Goal: Task Accomplishment & Management: Use online tool/utility

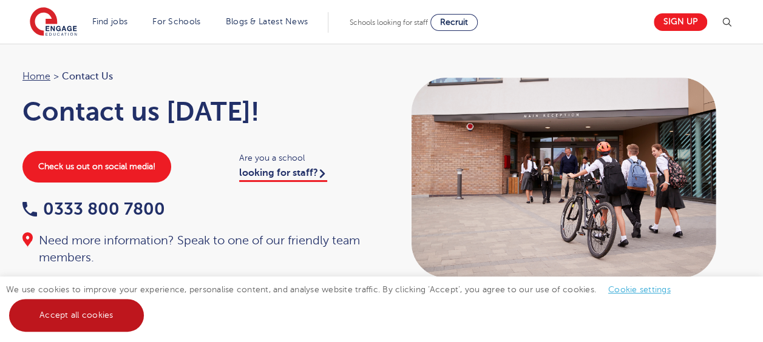
click at [107, 319] on link "Accept all cookies" at bounding box center [76, 315] width 135 height 33
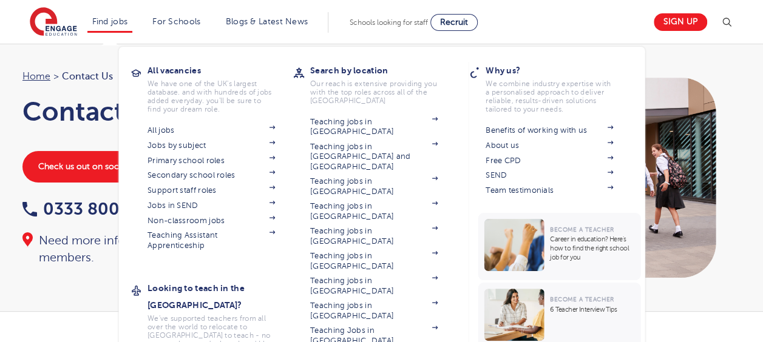
click at [115, 27] on li "Find jobs All vacancies We have one of the UK's largest database. and with hund…" at bounding box center [109, 22] width 45 height 21
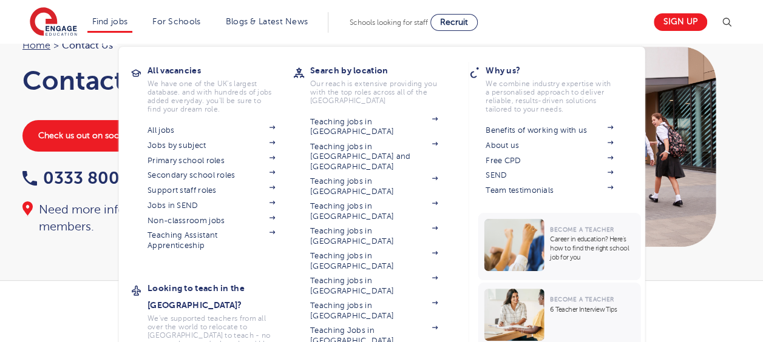
scroll to position [42, 0]
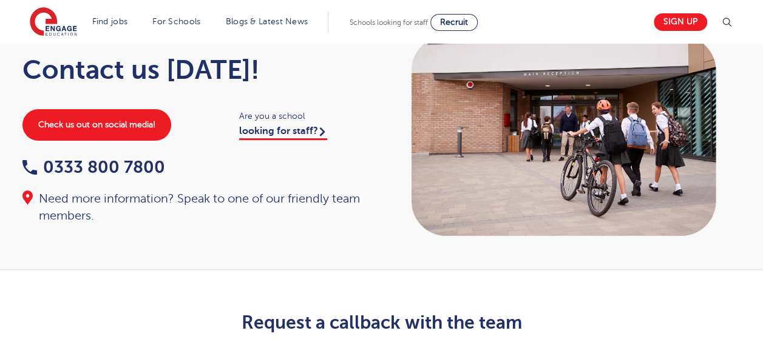
click at [103, 39] on section "Find jobs All vacancies We have one of the UK's largest database. and with hund…" at bounding box center [338, 22] width 616 height 44
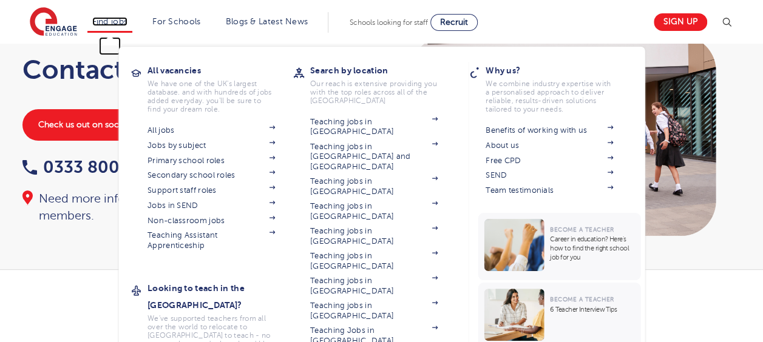
click at [128, 21] on link "Find jobs" at bounding box center [110, 21] width 36 height 9
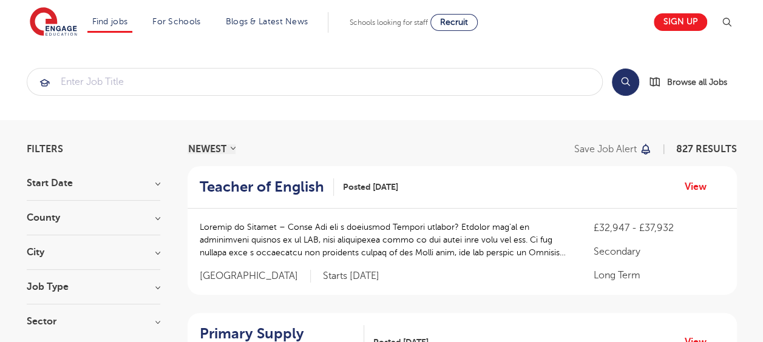
click at [66, 206] on section "Start Date September 91 [DATE] [DATE] Show more County [GEOGRAPHIC_DATA] 601 [G…" at bounding box center [93, 258] width 133 height 160
click at [38, 218] on h3 "County" at bounding box center [93, 218] width 133 height 10
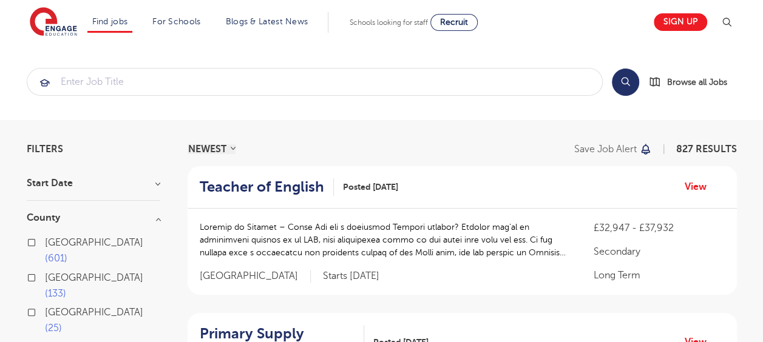
scroll to position [15, 0]
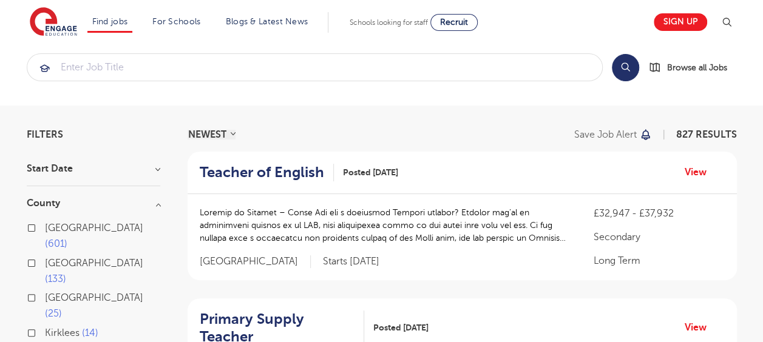
click at [61, 328] on span "Kirklees" at bounding box center [62, 333] width 35 height 11
click at [53, 328] on input "Kirklees 14" at bounding box center [49, 332] width 8 height 8
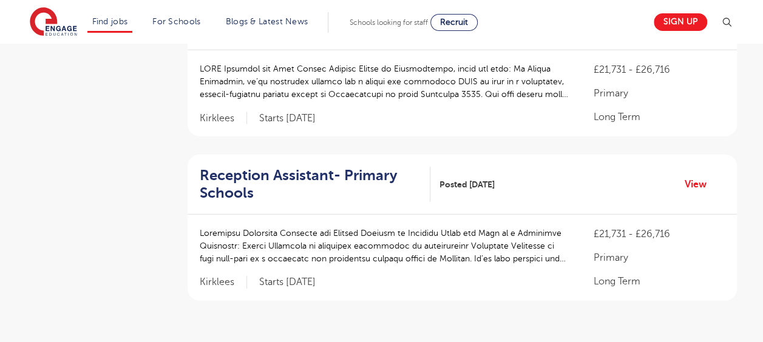
scroll to position [1488, 0]
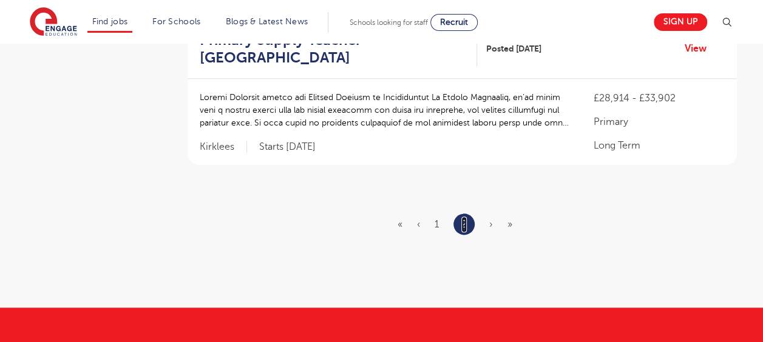
scroll to position [638, 0]
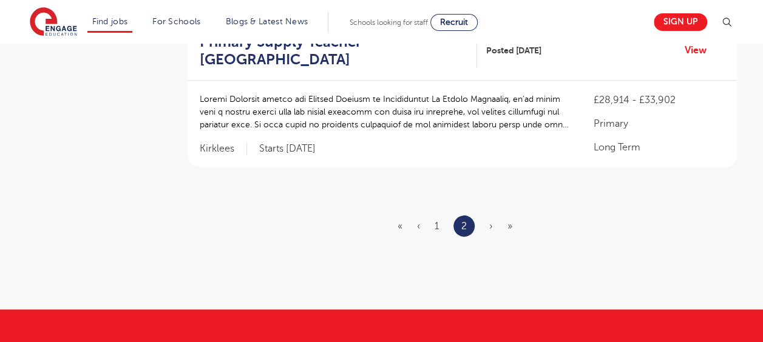
click at [491, 221] on span "›" at bounding box center [491, 226] width 4 height 11
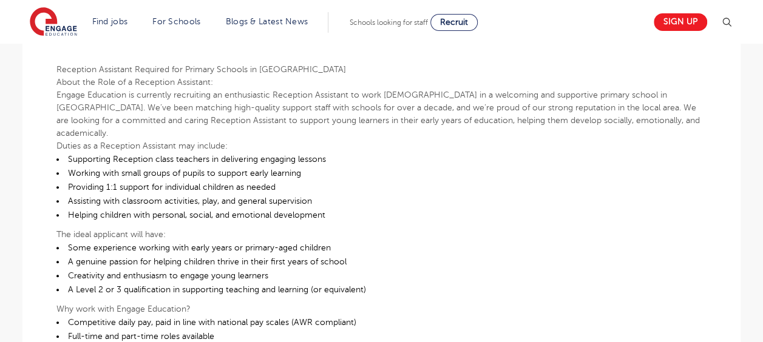
scroll to position [323, 0]
click at [373, 114] on p "Engage Education is currently recruiting an enthusiastic Reception Assistant to…" at bounding box center [381, 114] width 650 height 51
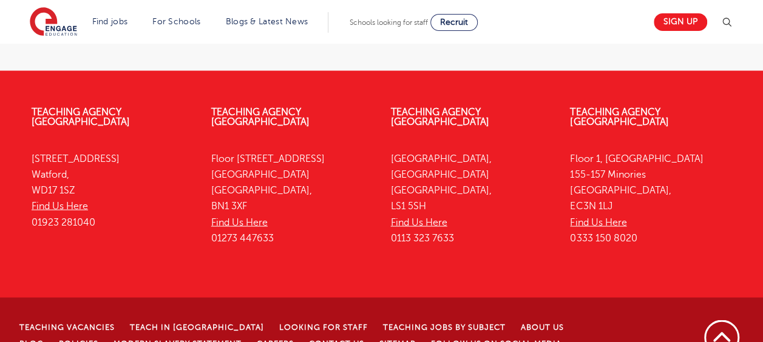
scroll to position [1079, 0]
